Goal: Transaction & Acquisition: Purchase product/service

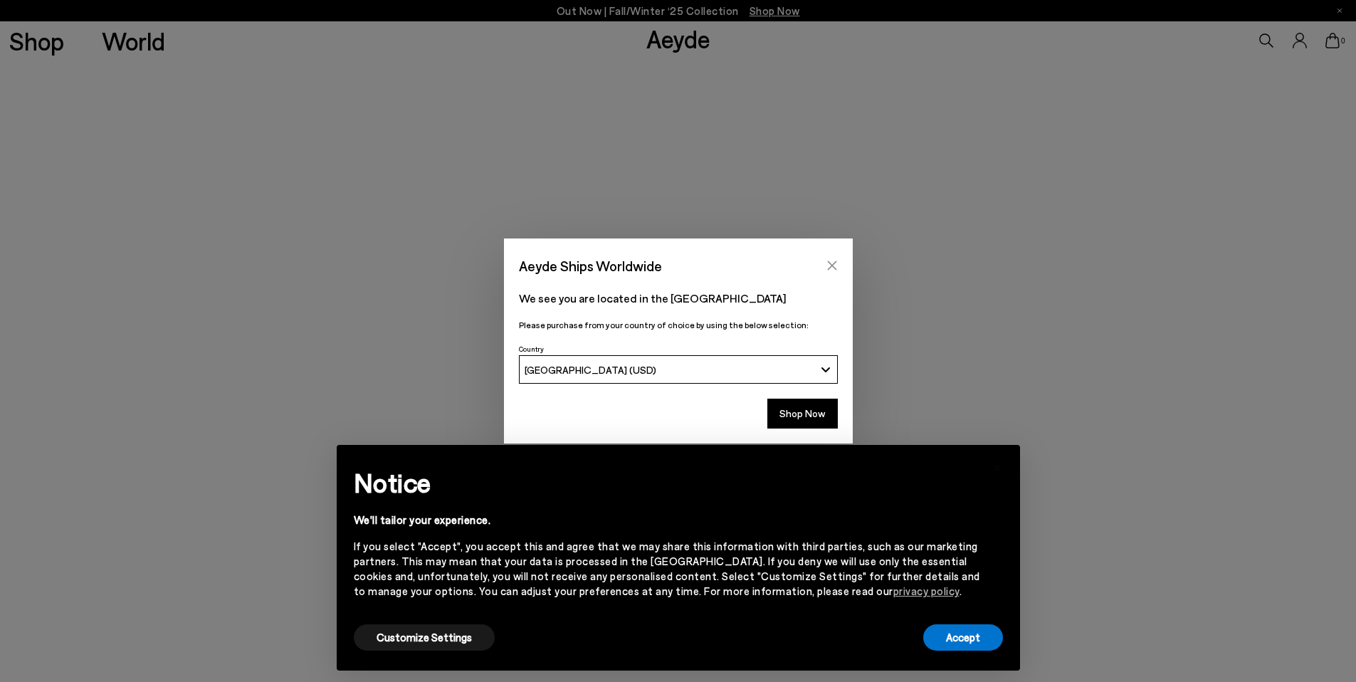
click at [835, 268] on icon "Close" at bounding box center [831, 265] width 11 height 11
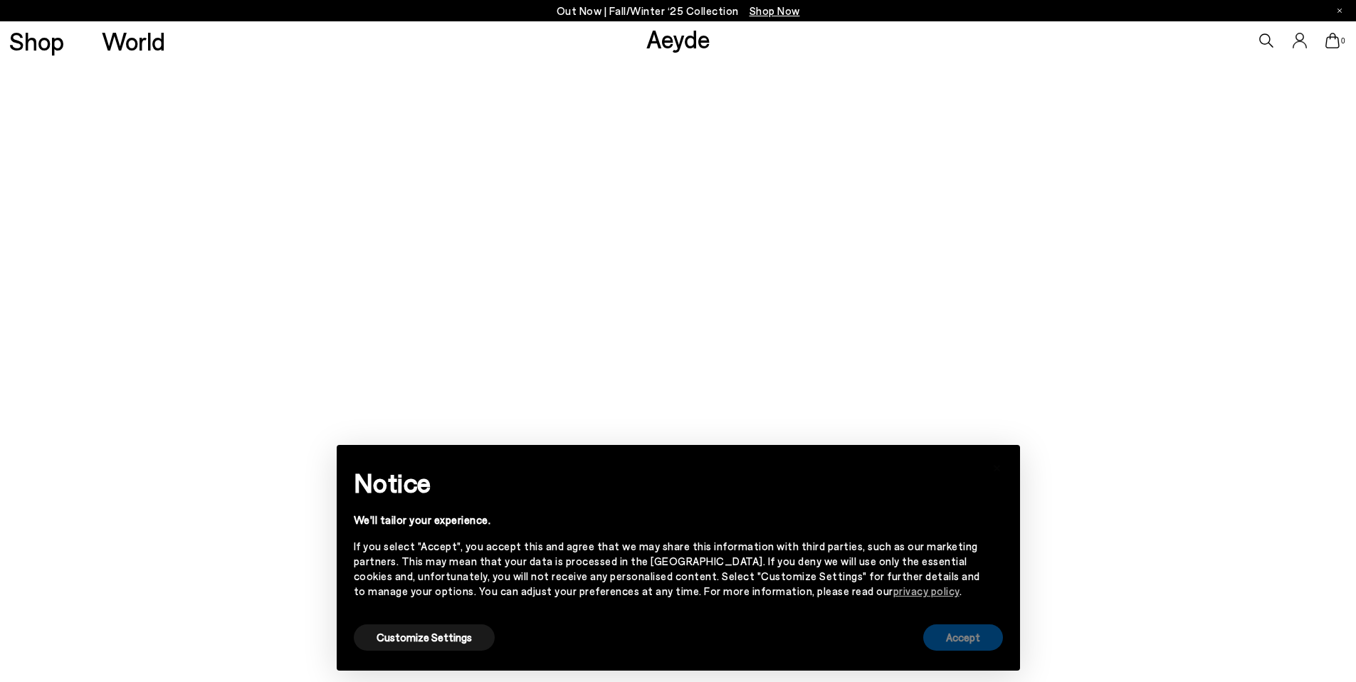
click at [957, 642] on button "Accept" at bounding box center [963, 637] width 80 height 26
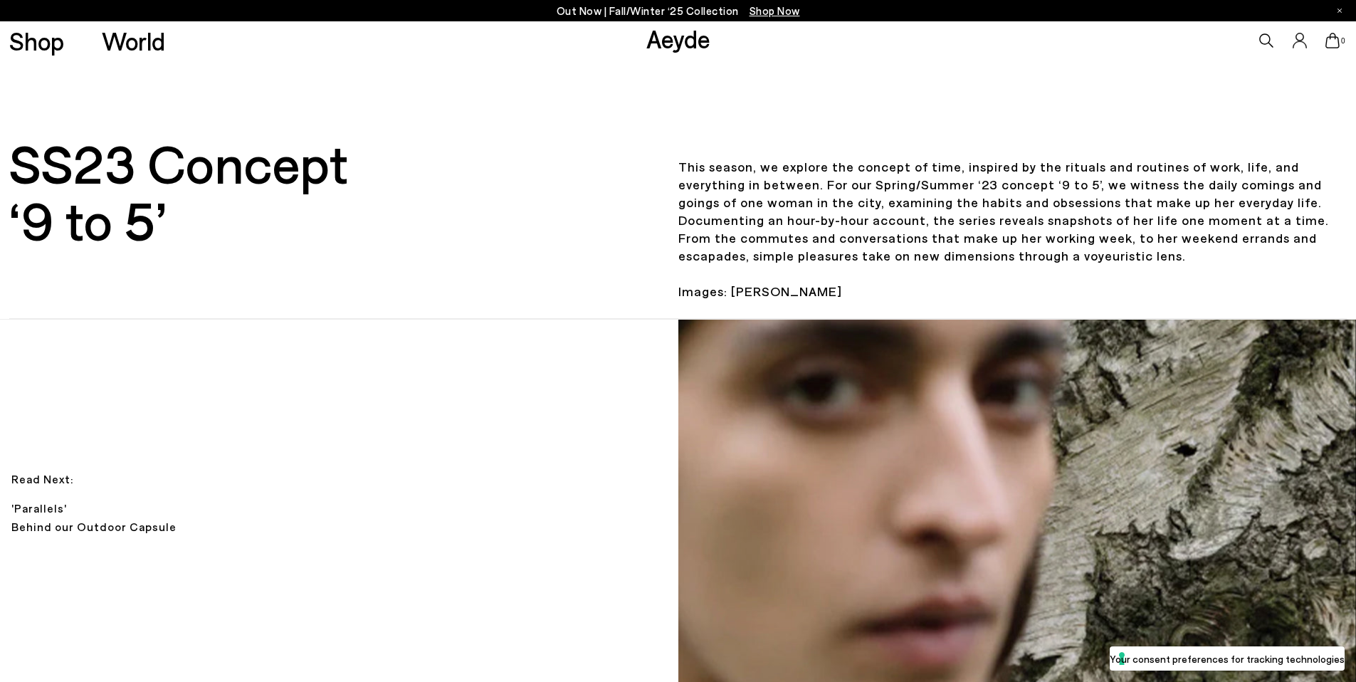
scroll to position [361, 0]
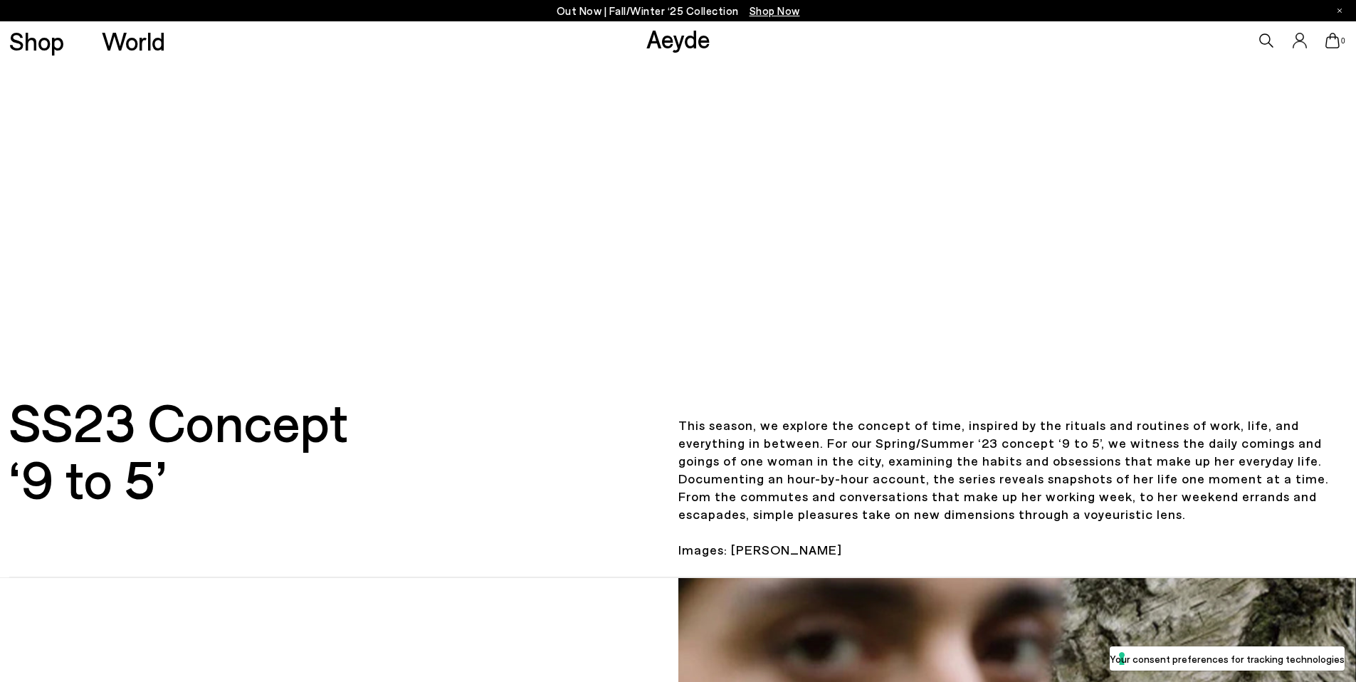
click at [682, 23] on link "Aeyde" at bounding box center [678, 38] width 64 height 30
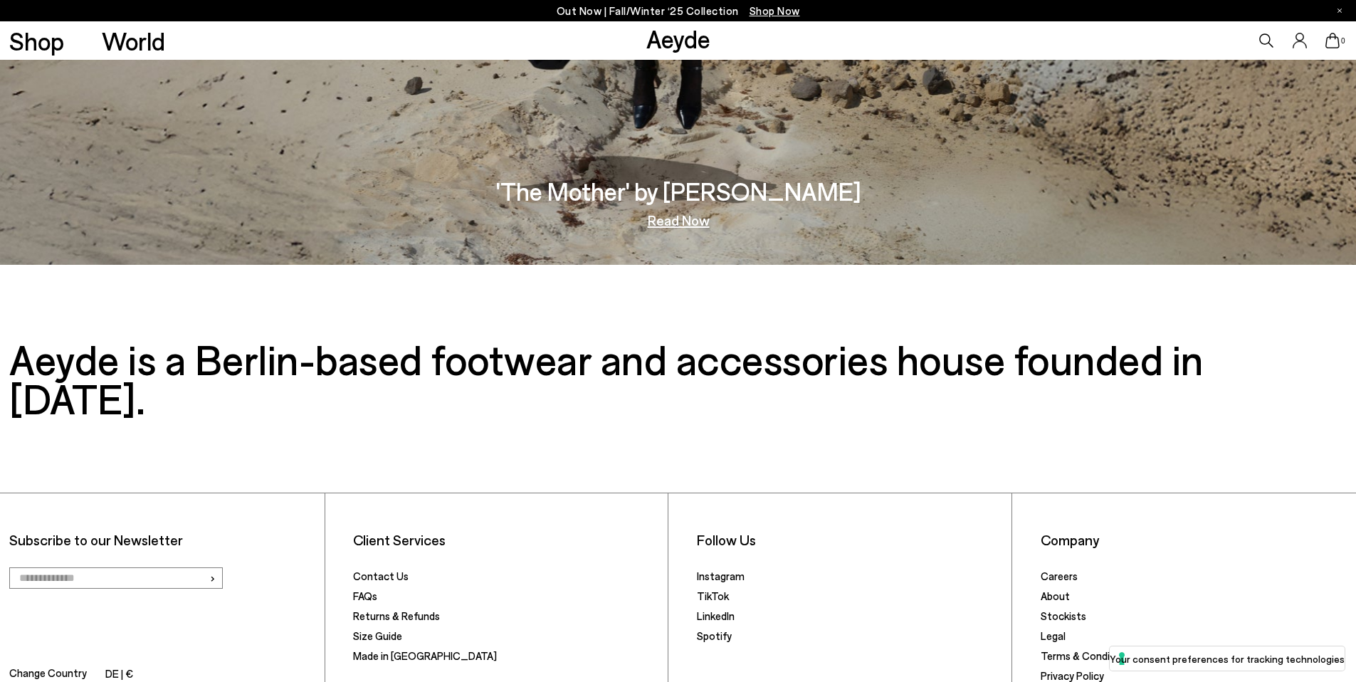
scroll to position [3071, 0]
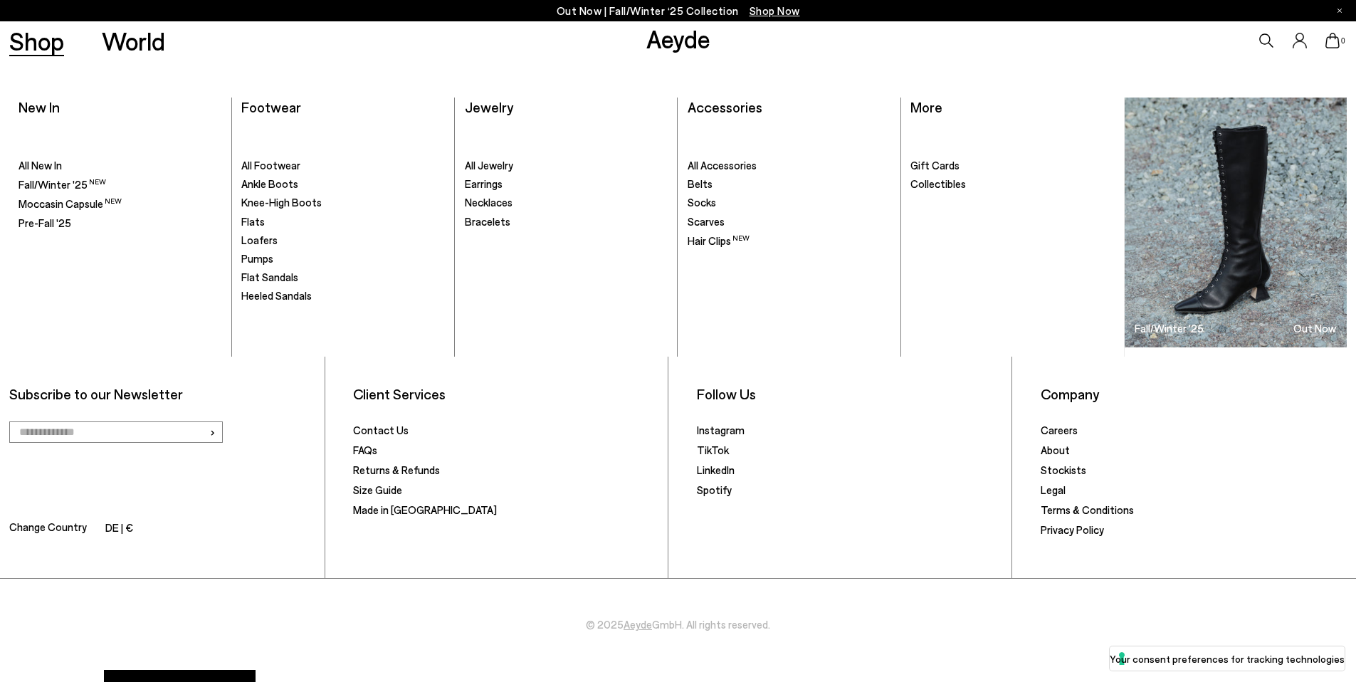
click at [43, 37] on link "Shop" at bounding box center [36, 40] width 55 height 25
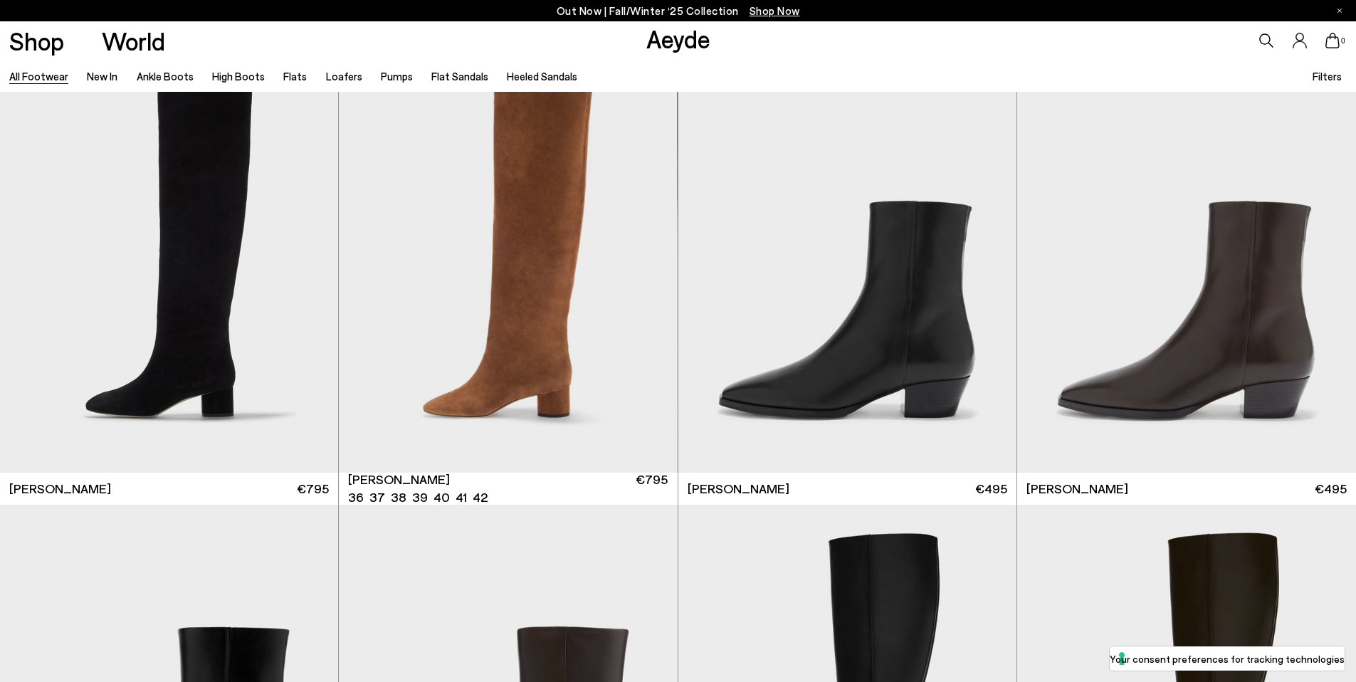
scroll to position [941, 0]
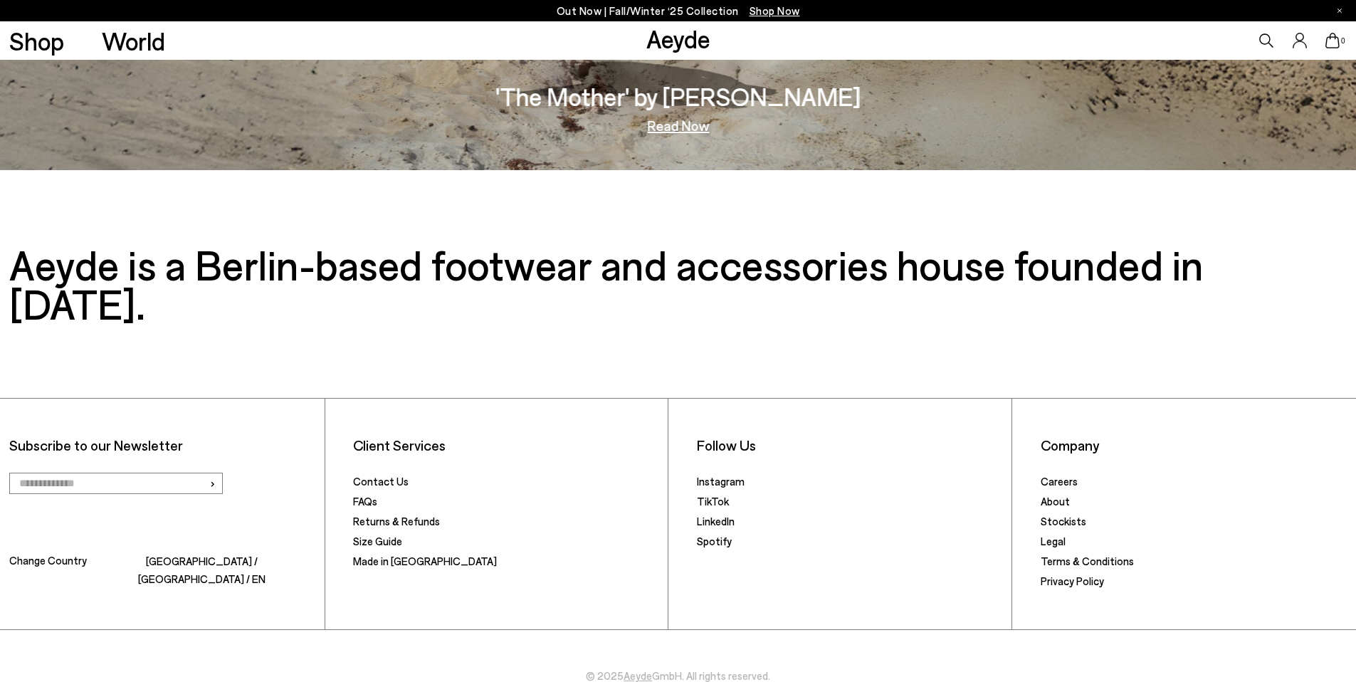
scroll to position [3071, 0]
